Goal: Find specific page/section: Find specific page/section

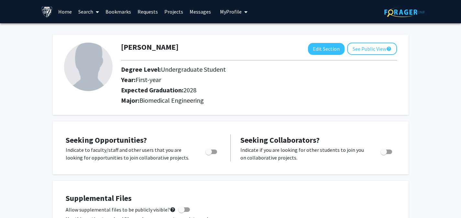
click at [66, 13] on link "Home" at bounding box center [65, 11] width 20 height 23
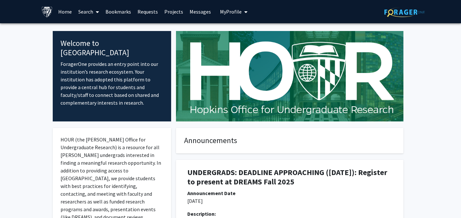
click at [89, 12] on link "Search" at bounding box center [88, 11] width 27 height 23
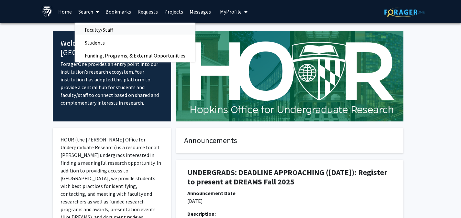
click at [92, 29] on span "Faculty/Staff" at bounding box center [99, 29] width 48 height 13
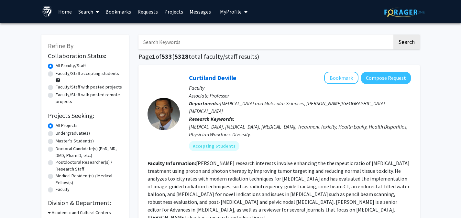
click at [167, 40] on input "Search Keywords" at bounding box center [265, 42] width 254 height 15
type input "[PERSON_NAME]"
click at [393, 35] on button "Search" at bounding box center [406, 42] width 27 height 15
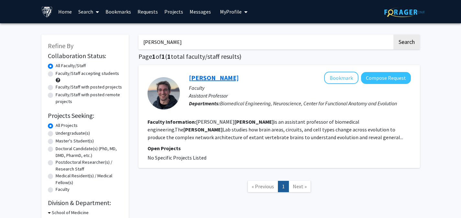
click at [211, 77] on link "[PERSON_NAME]" at bounding box center [214, 78] width 50 height 8
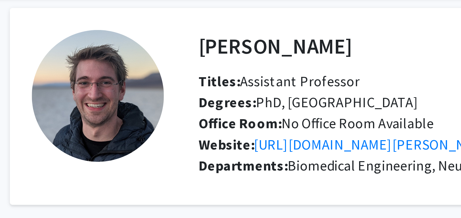
click at [109, 87] on fg-profile-picture at bounding box center [90, 64] width 49 height 56
